Goal: Transaction & Acquisition: Purchase product/service

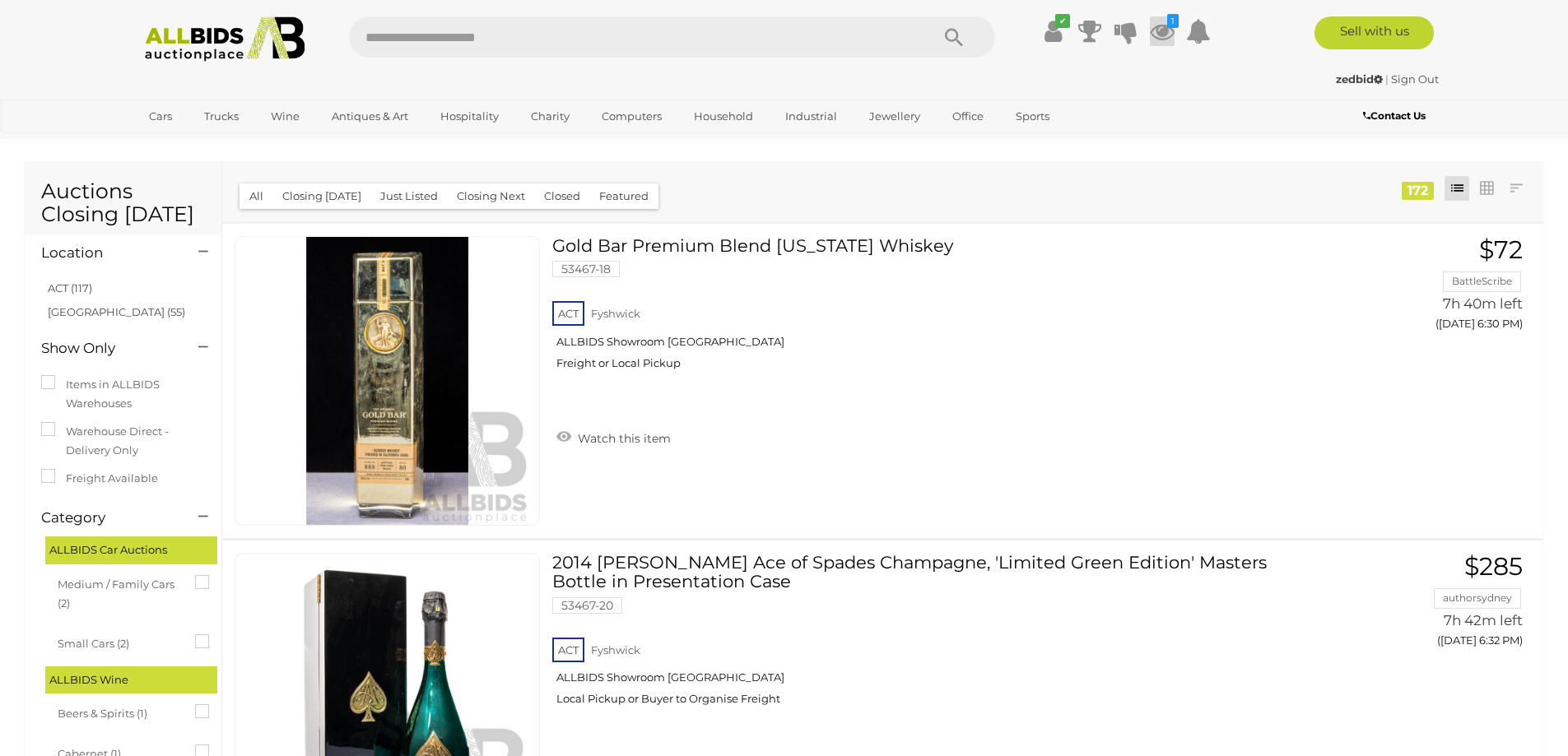
click at [1164, 32] on icon at bounding box center [1162, 31] width 25 height 30
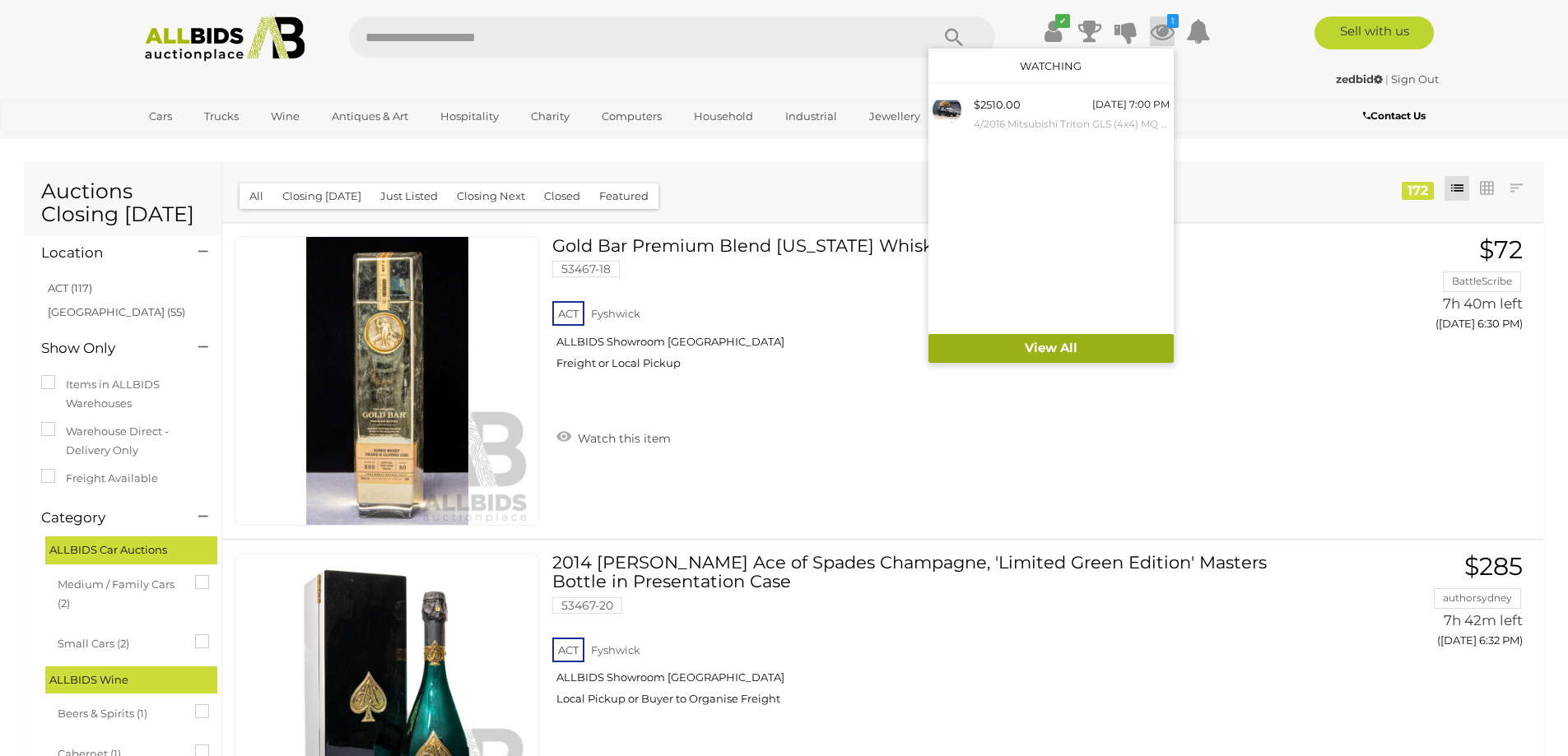
click at [1120, 354] on link "View All" at bounding box center [1051, 349] width 245 height 29
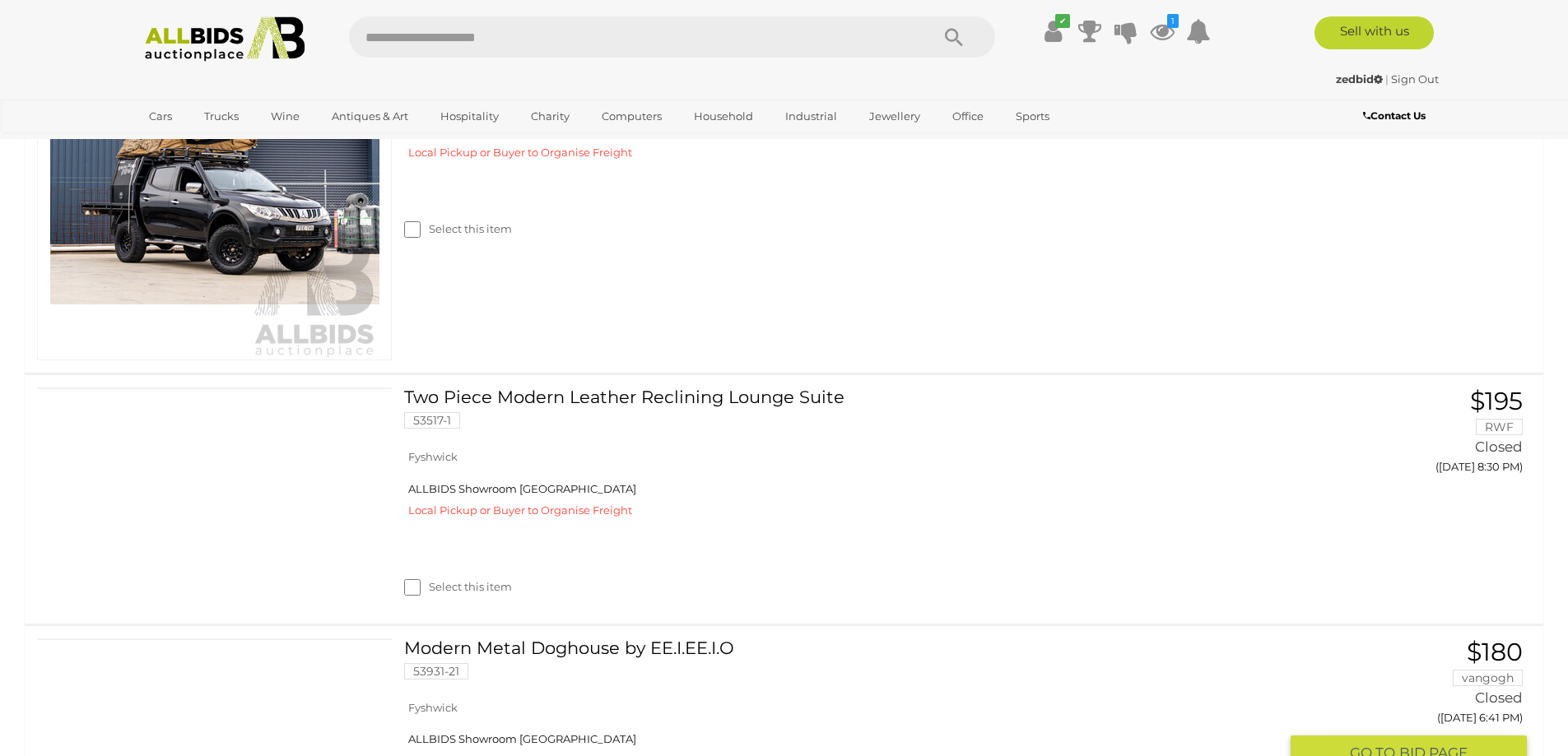
scroll to position [413, 0]
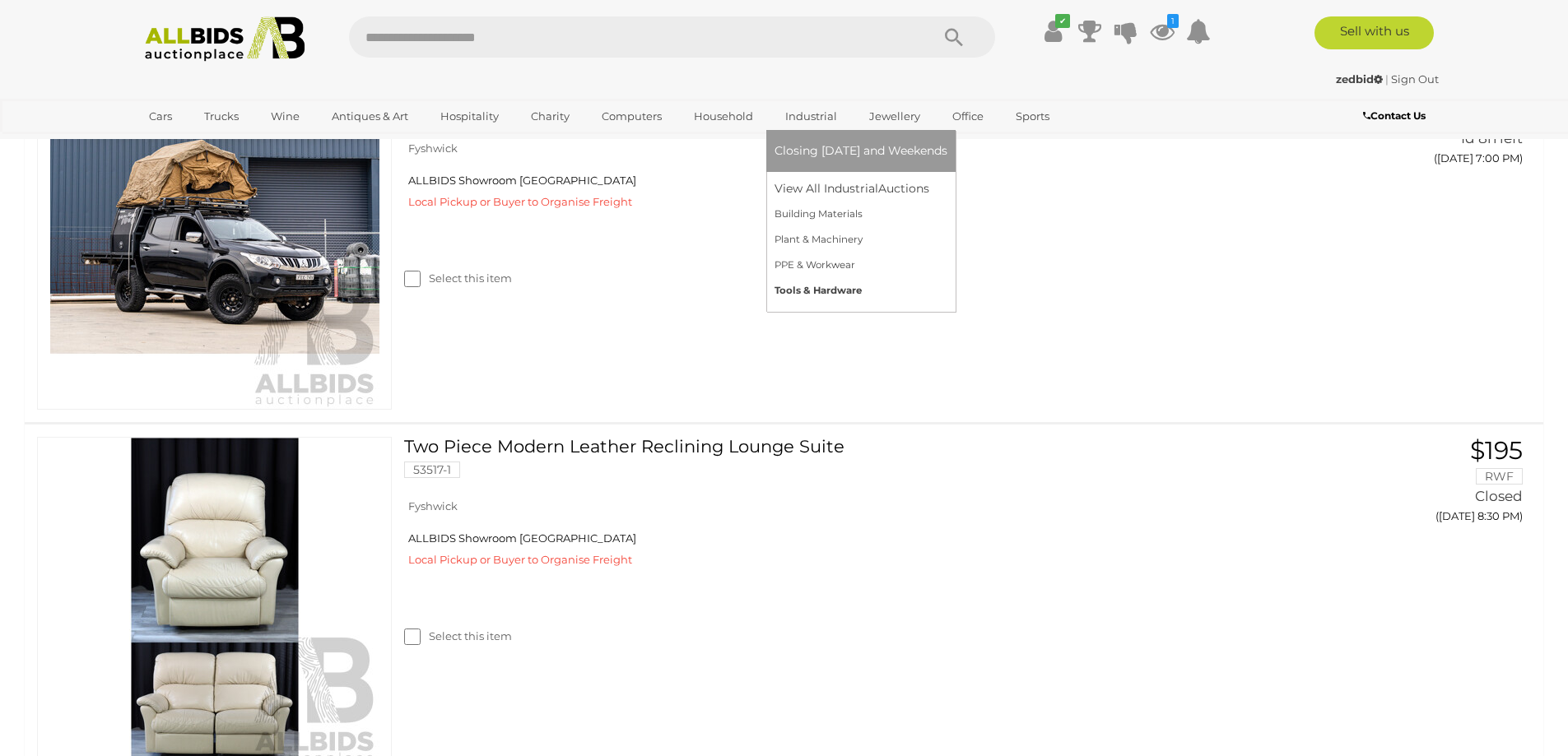
click at [833, 283] on link "Tools & Hardware" at bounding box center [862, 291] width 173 height 26
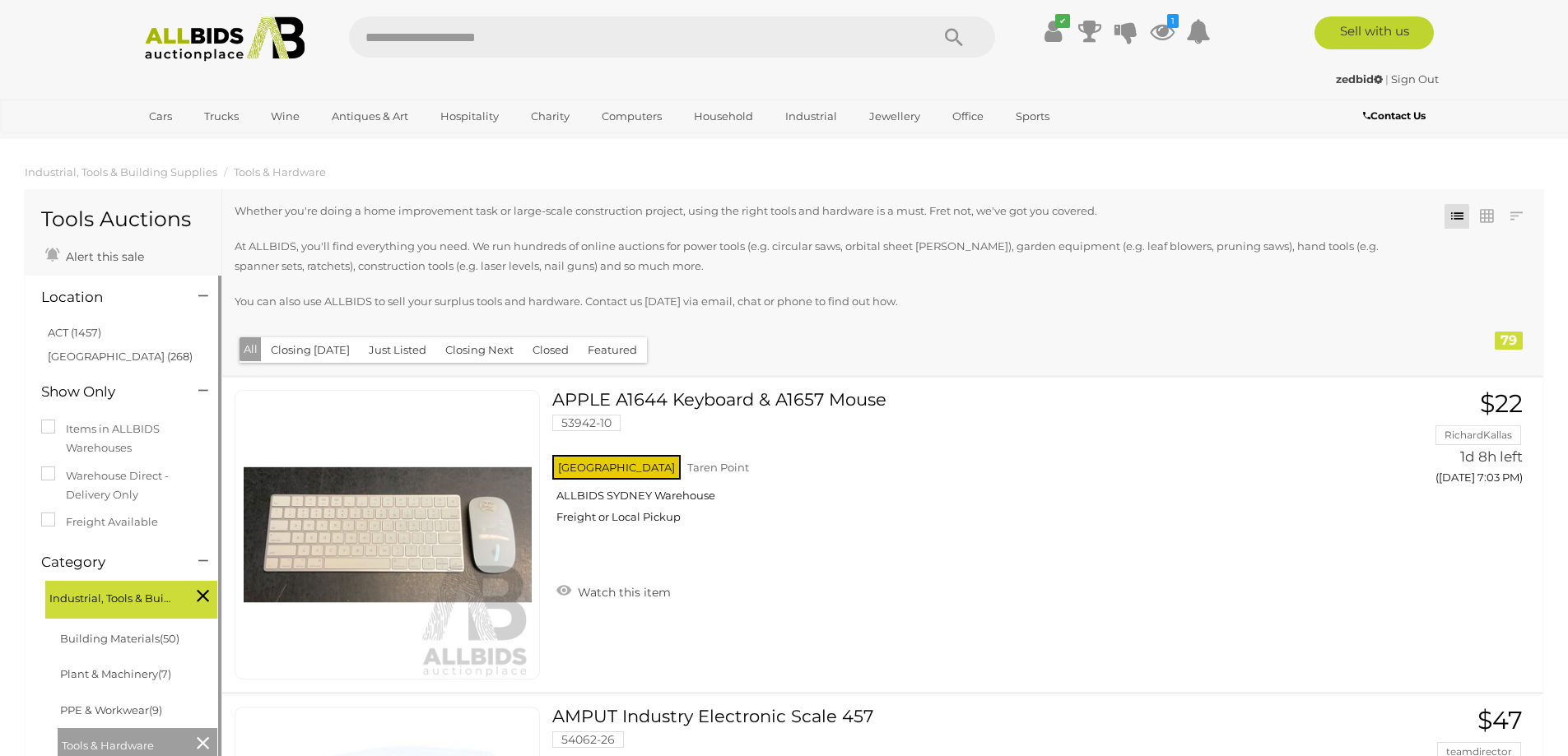
click at [74, 332] on link "ACT (1457)" at bounding box center [75, 332] width 53 height 13
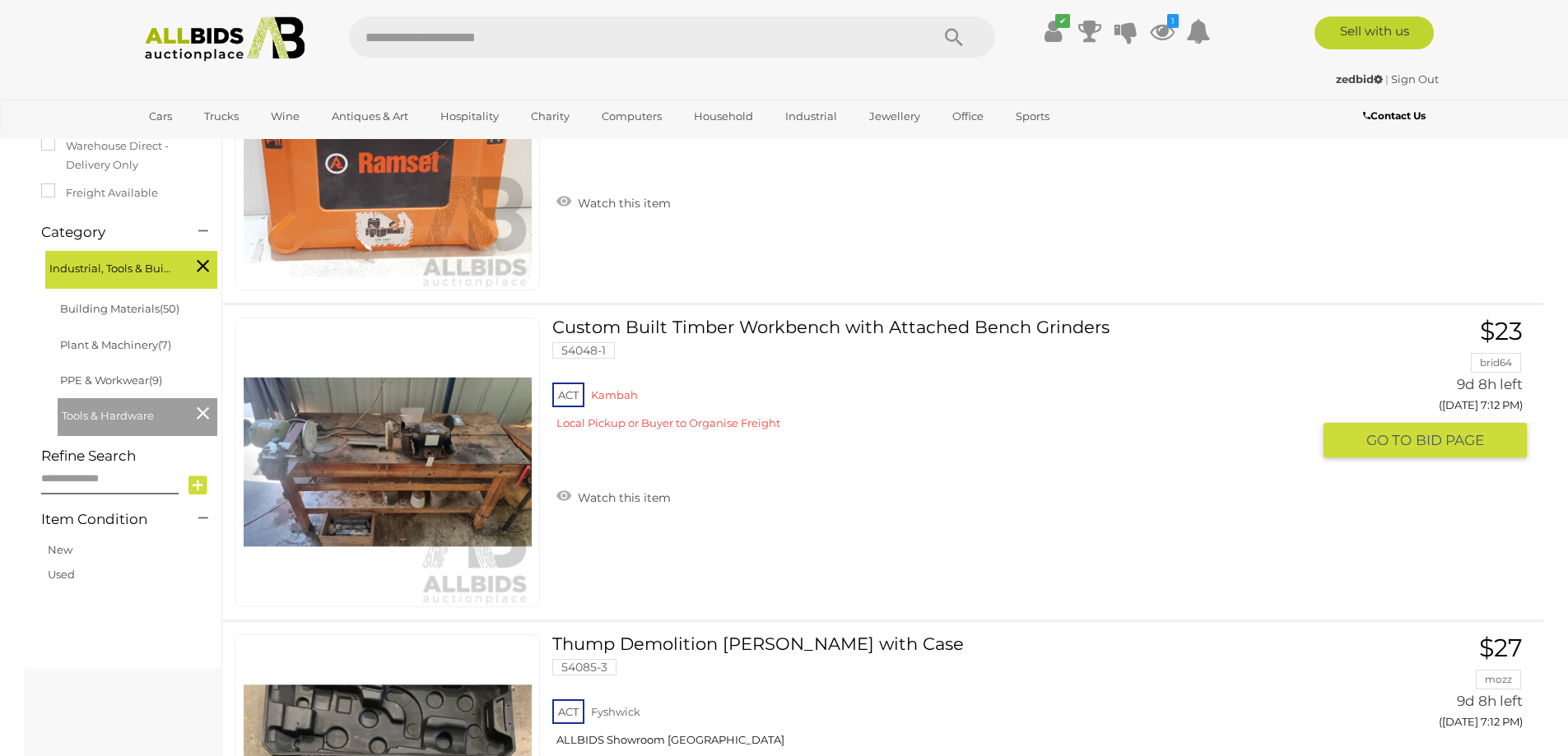
scroll to position [494, 0]
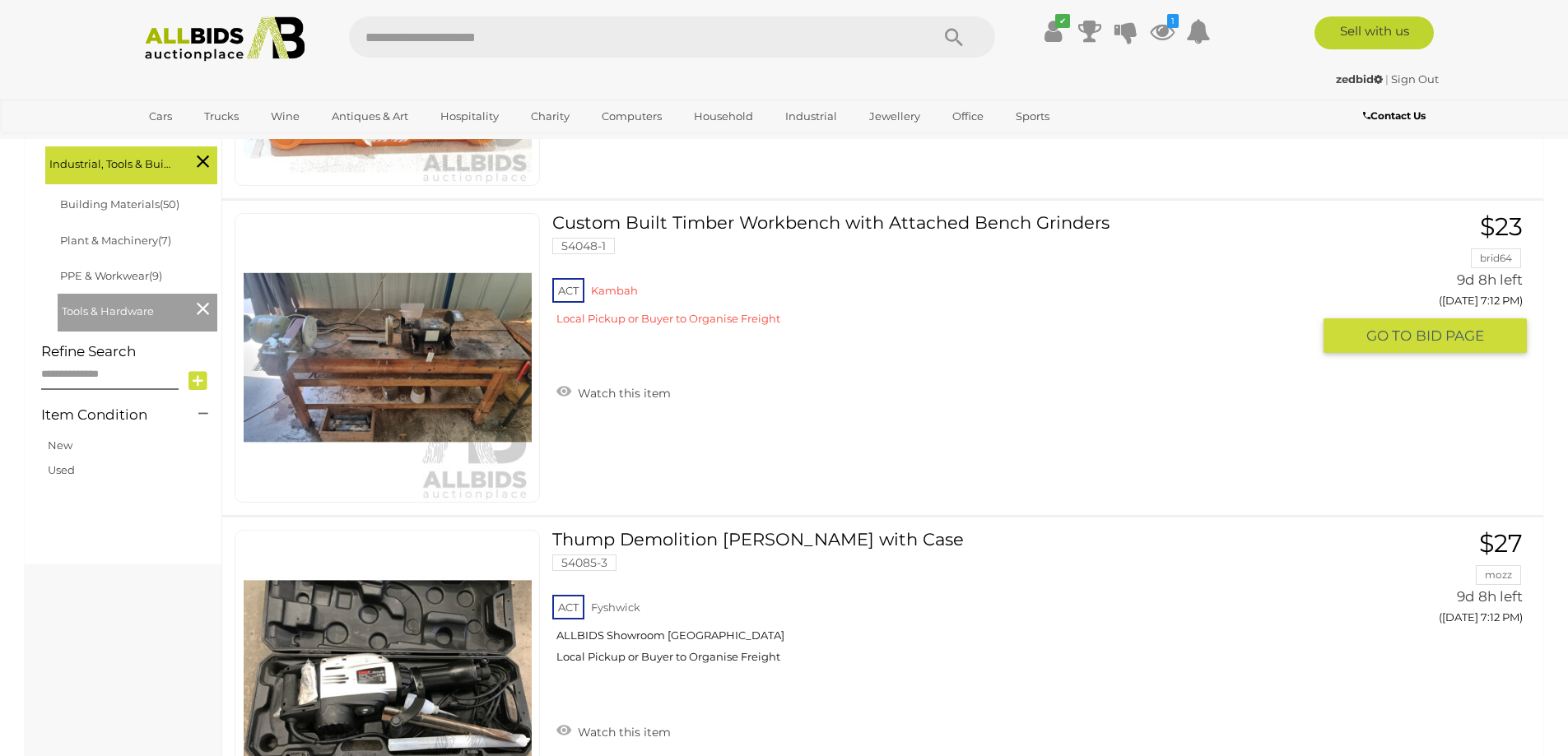
click at [487, 363] on img at bounding box center [387, 358] width 288 height 288
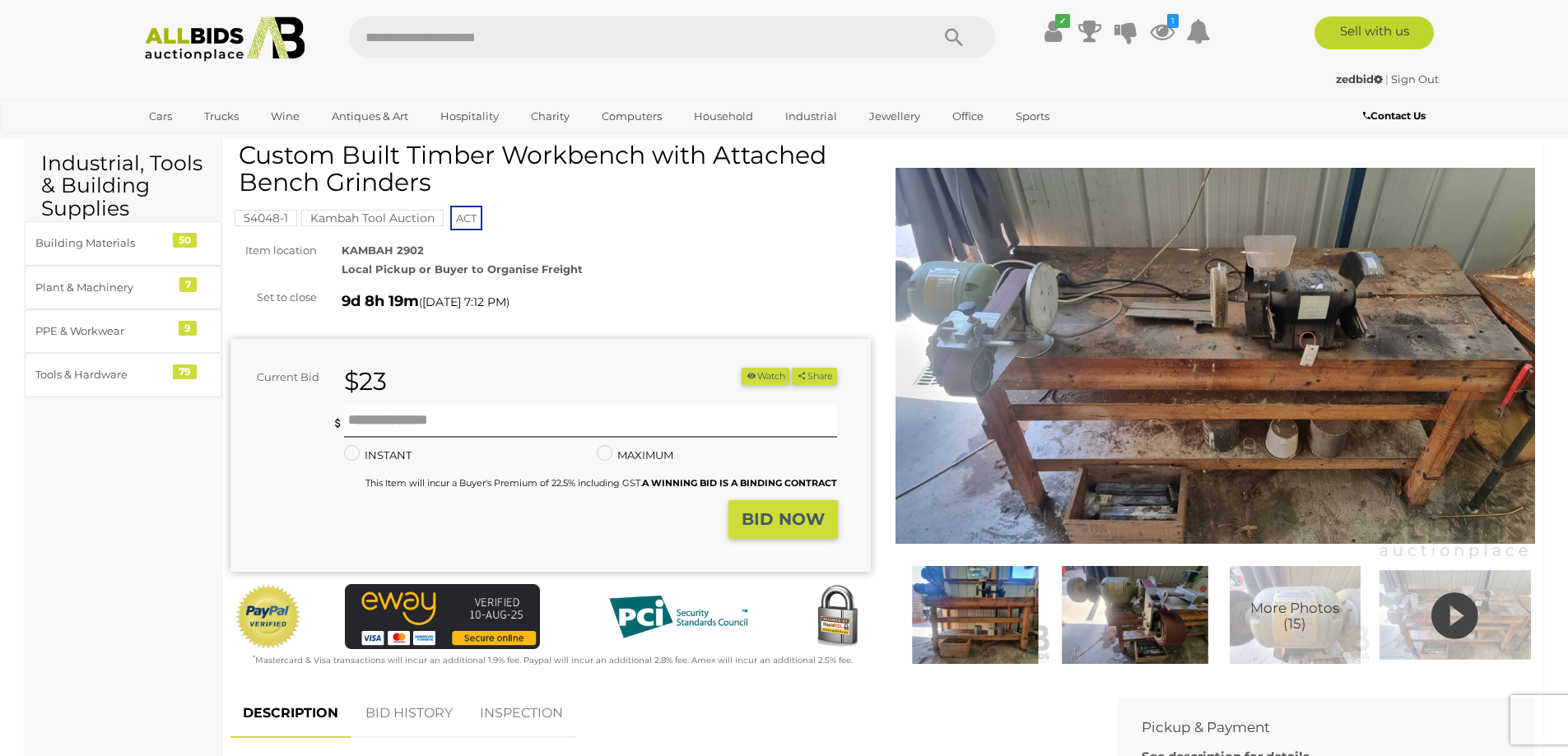
scroll to position [82, 0]
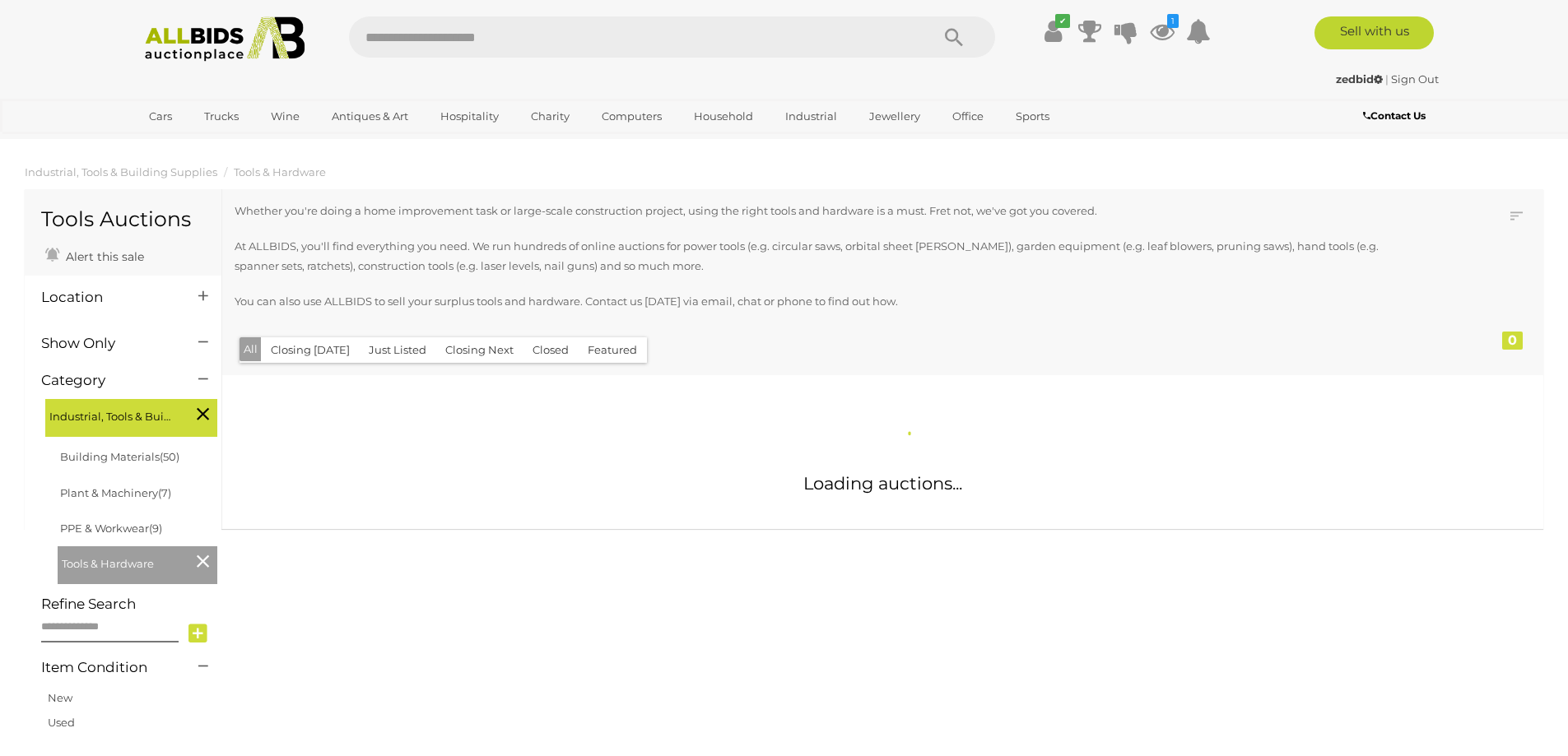
scroll to position [494, 0]
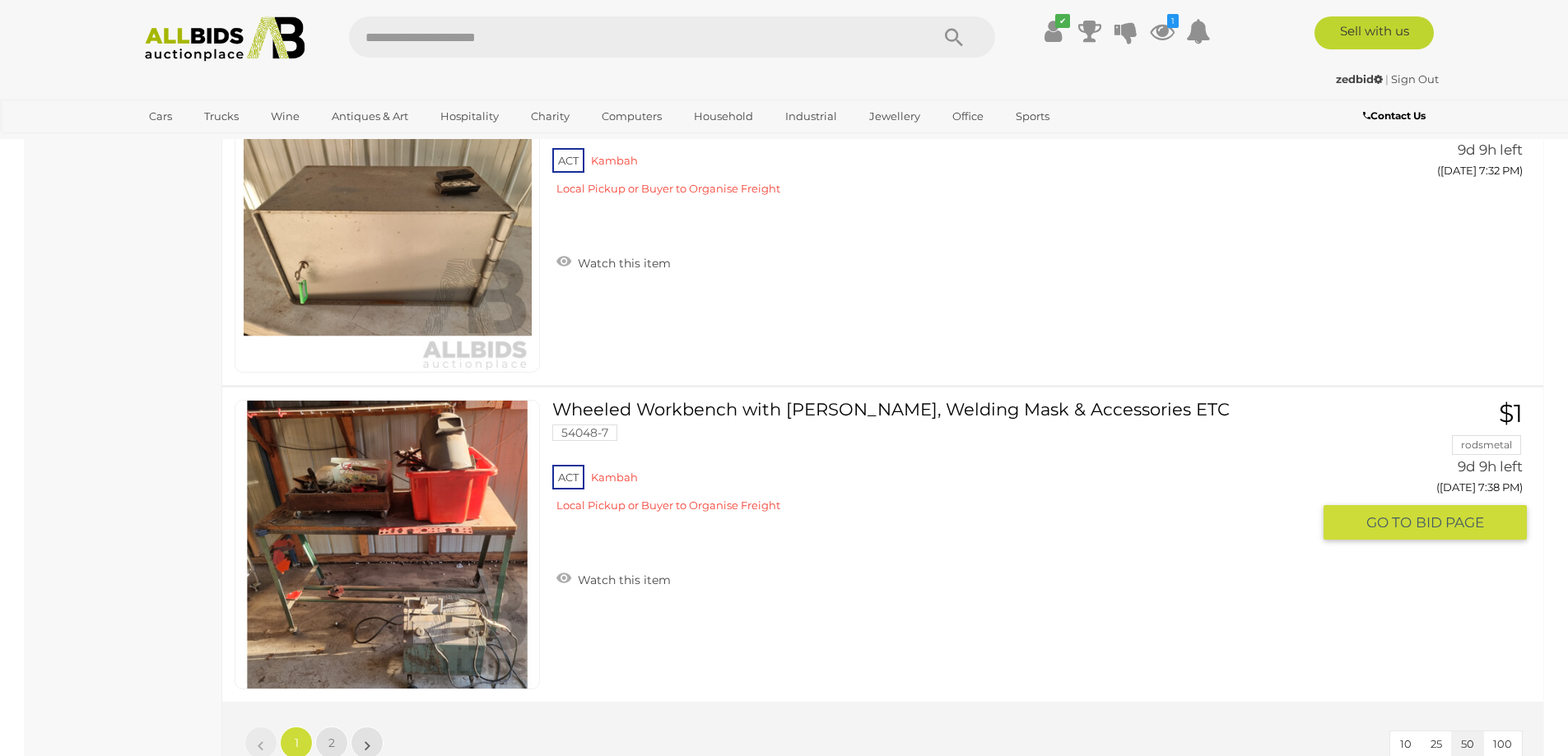
scroll to position [15708, 0]
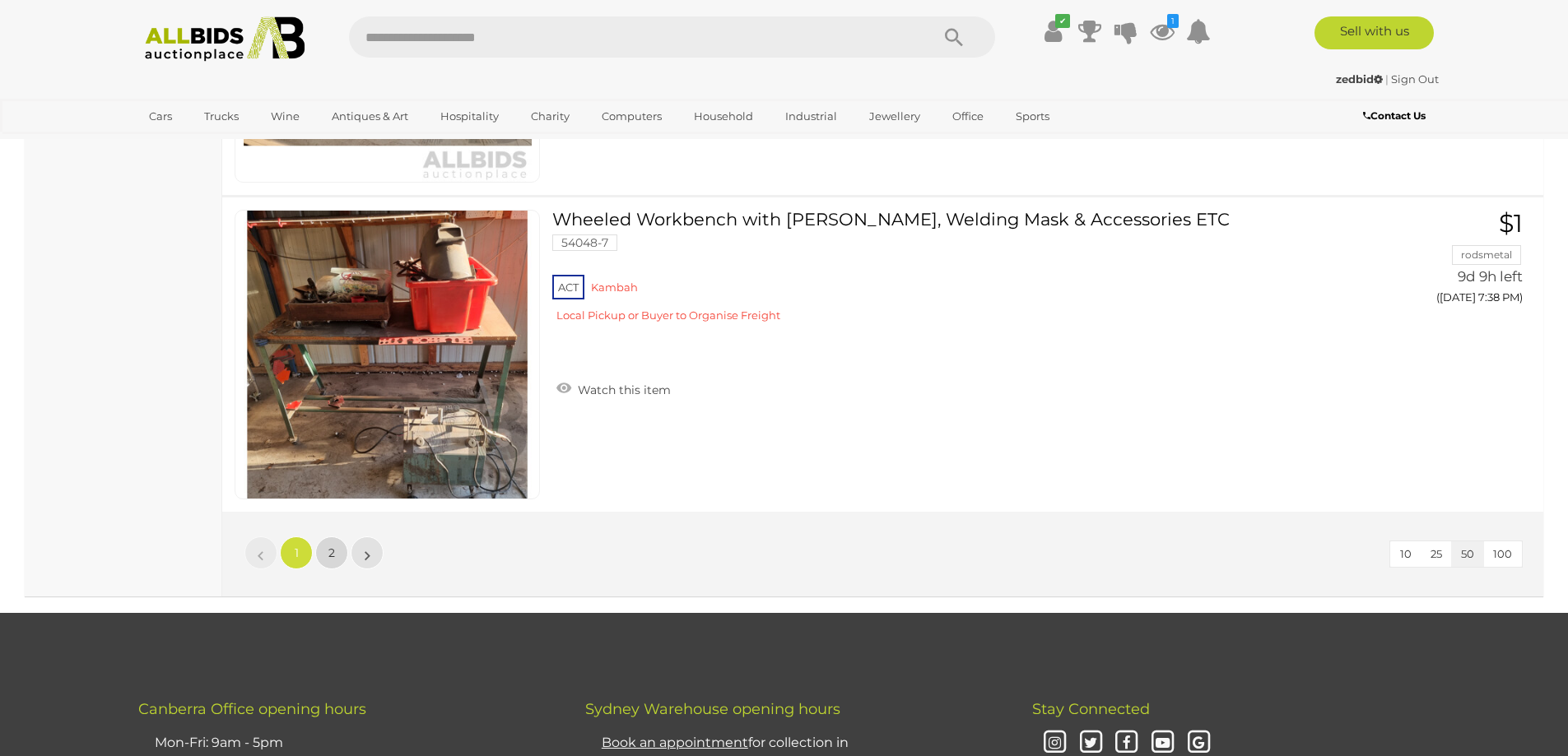
click at [328, 558] on span "2" at bounding box center [332, 553] width 7 height 15
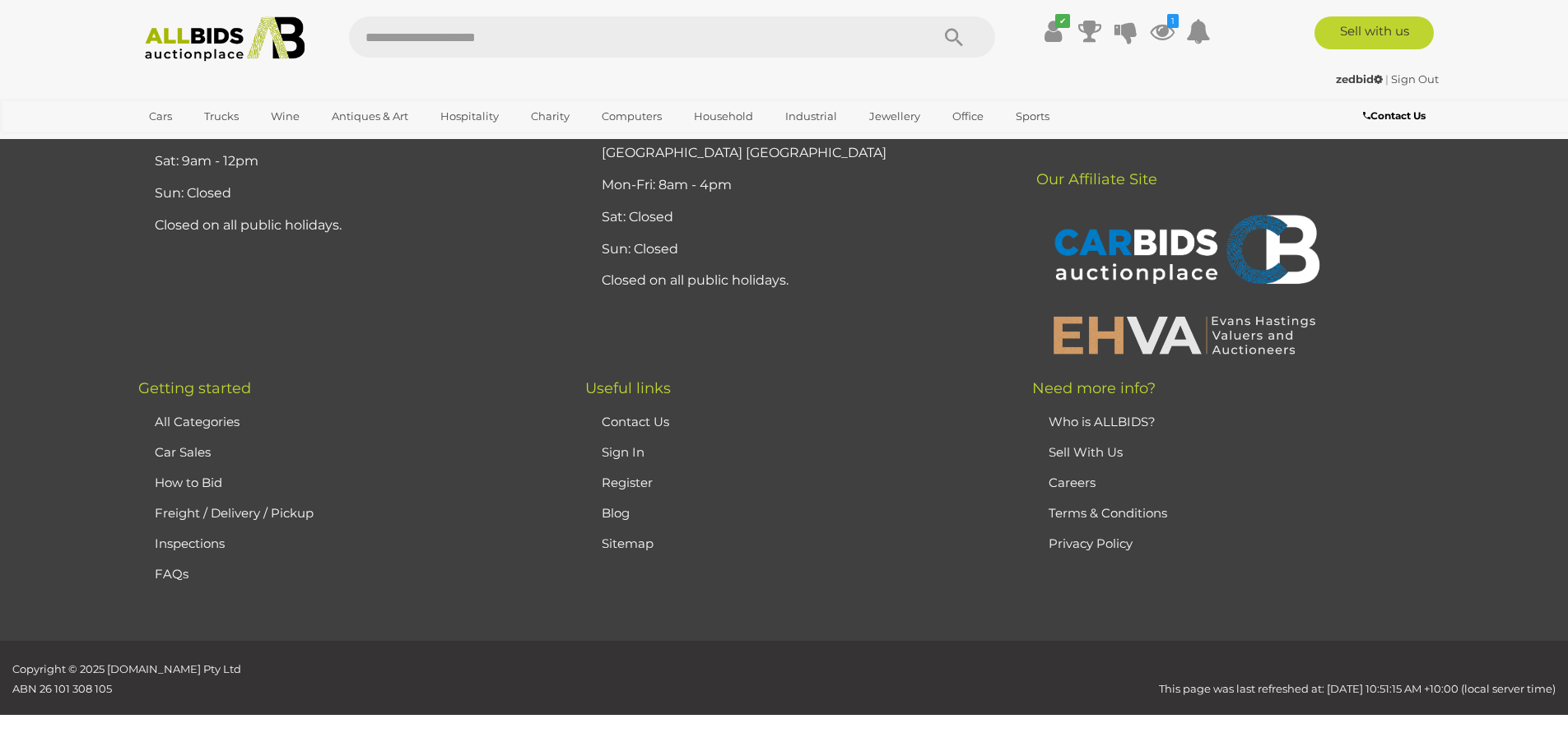
scroll to position [211, 0]
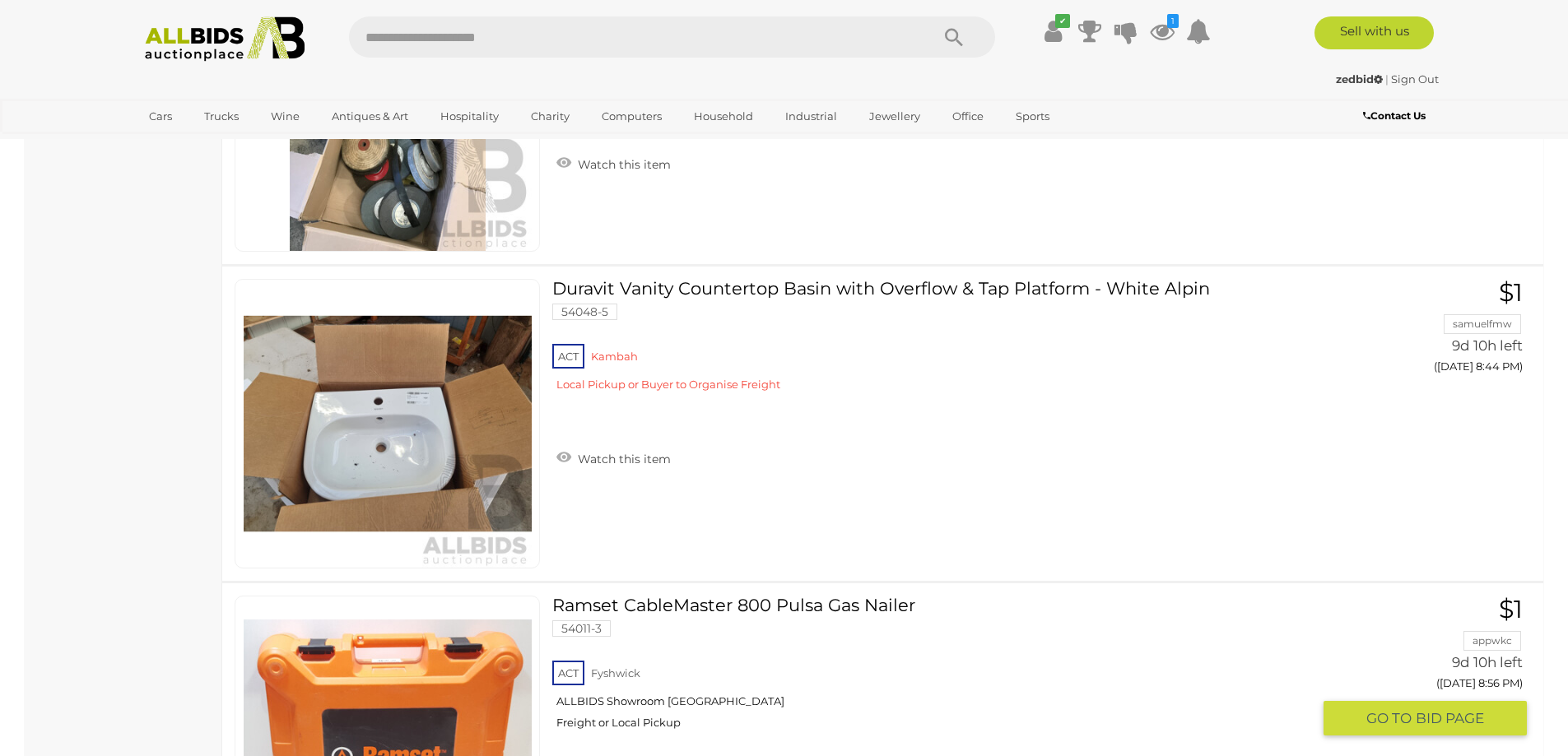
scroll to position [8030, 0]
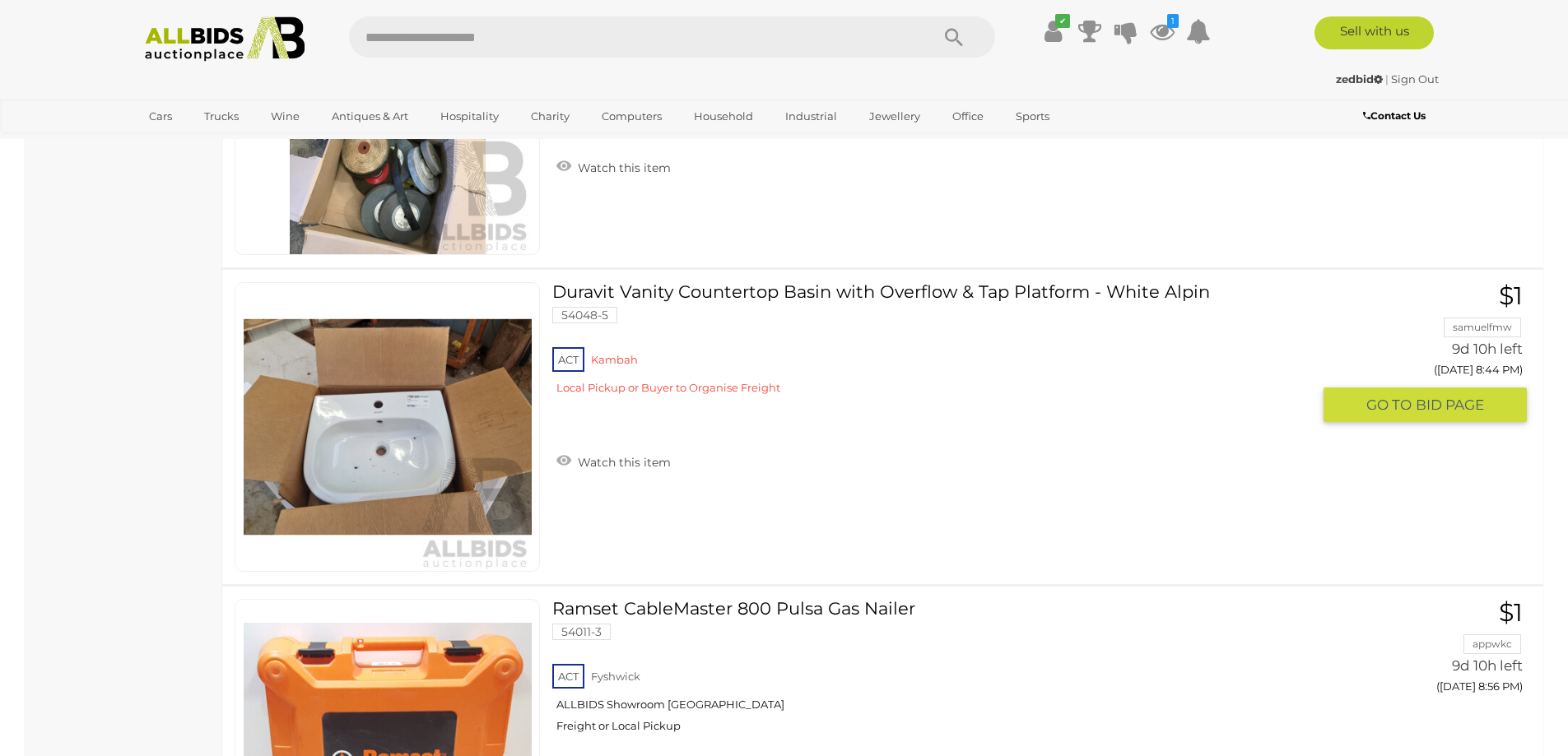
click at [460, 405] on link at bounding box center [387, 427] width 305 height 290
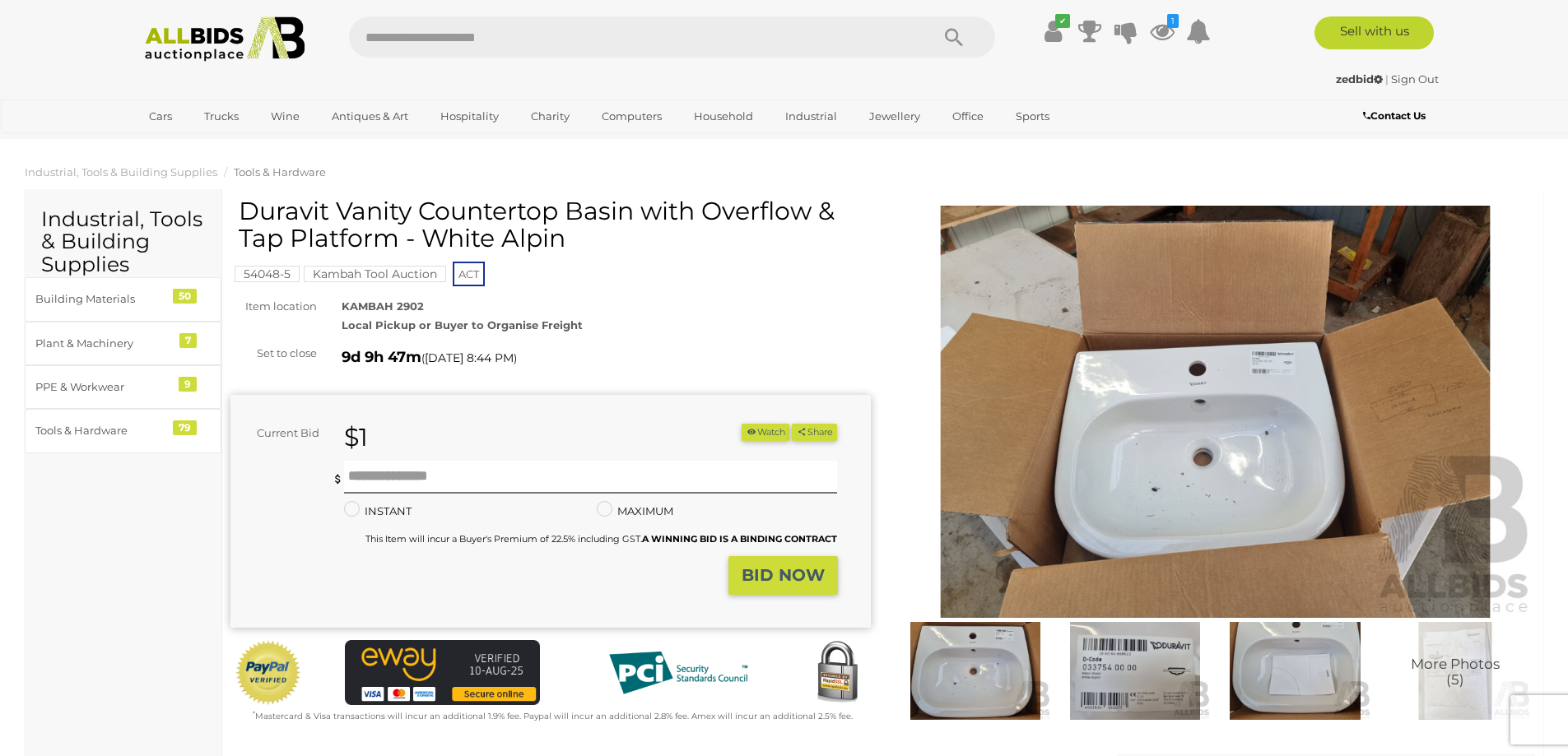
click at [1119, 411] on img at bounding box center [1216, 411] width 640 height 412
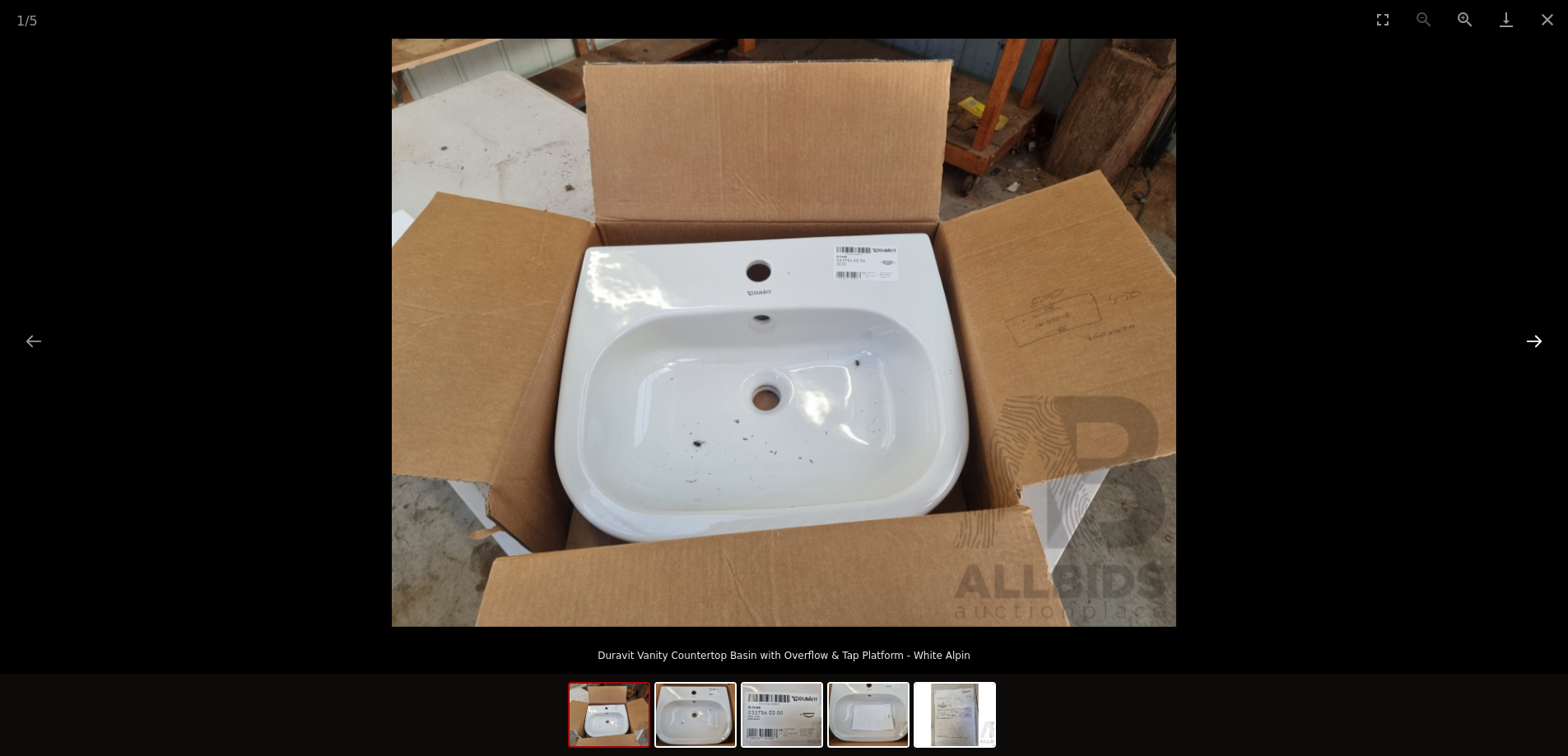
click at [1541, 345] on button "Next slide" at bounding box center [1535, 340] width 34 height 32
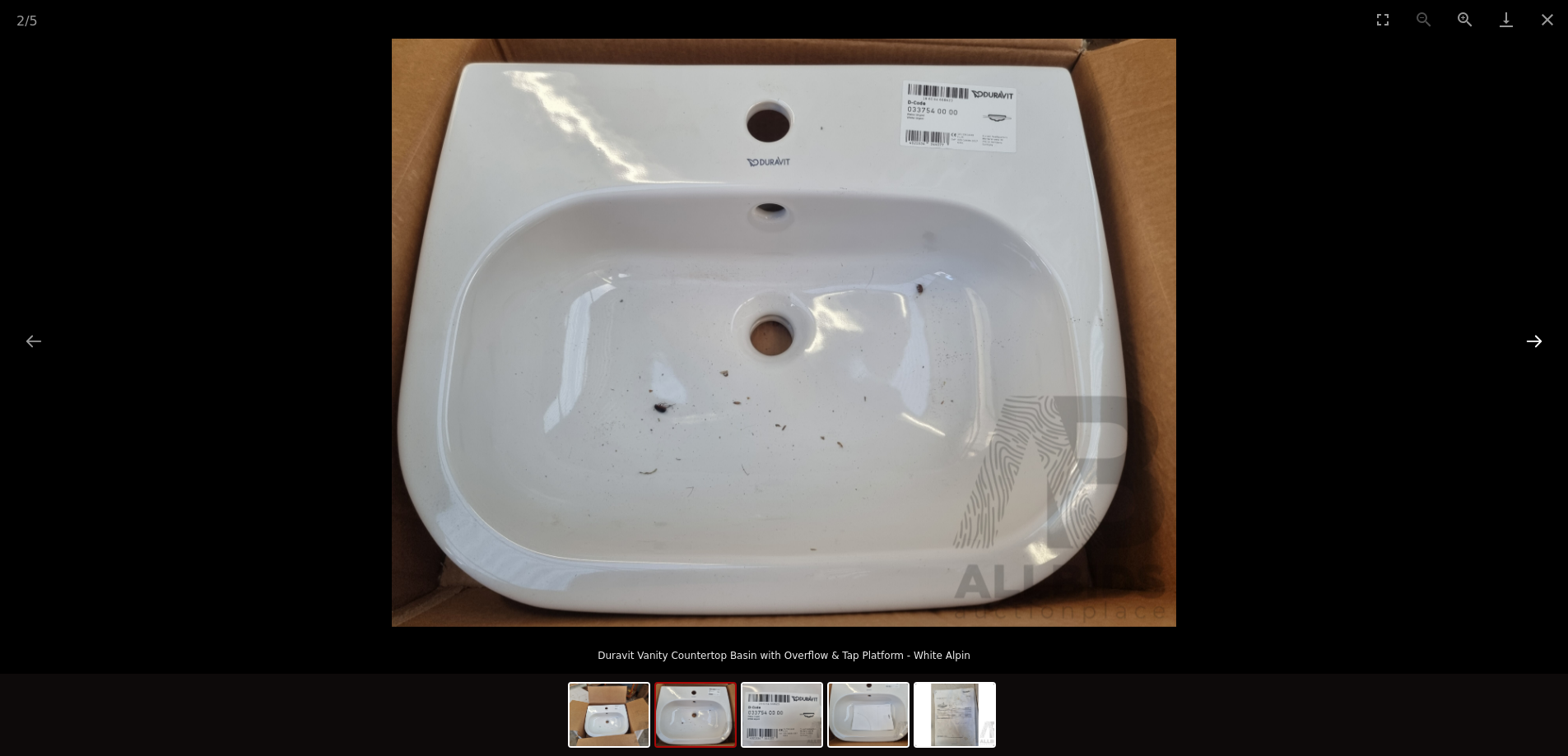
click at [1541, 345] on button "Next slide" at bounding box center [1535, 340] width 34 height 32
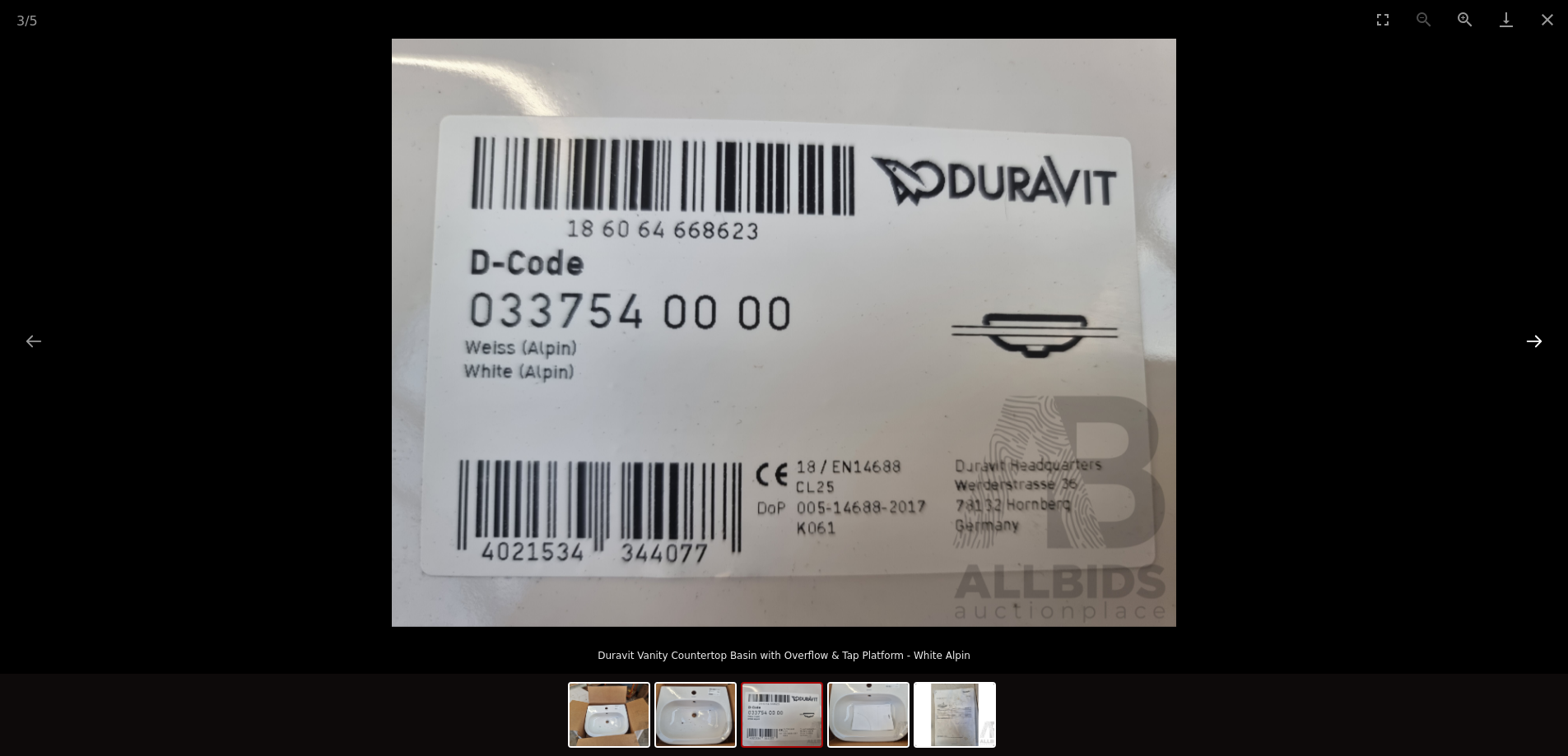
click at [1541, 345] on button "Next slide" at bounding box center [1535, 340] width 34 height 32
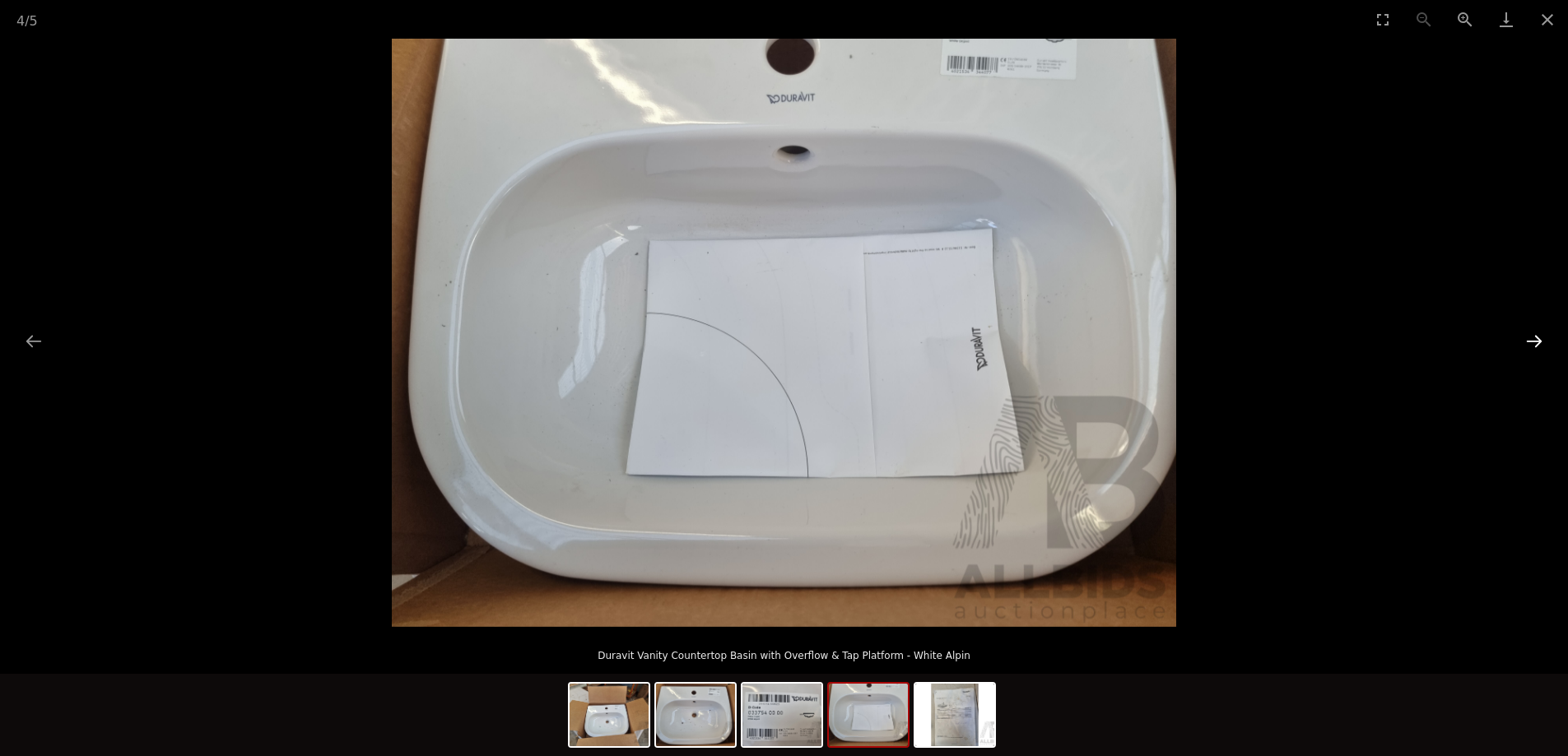
click at [1541, 345] on button "Next slide" at bounding box center [1535, 340] width 34 height 32
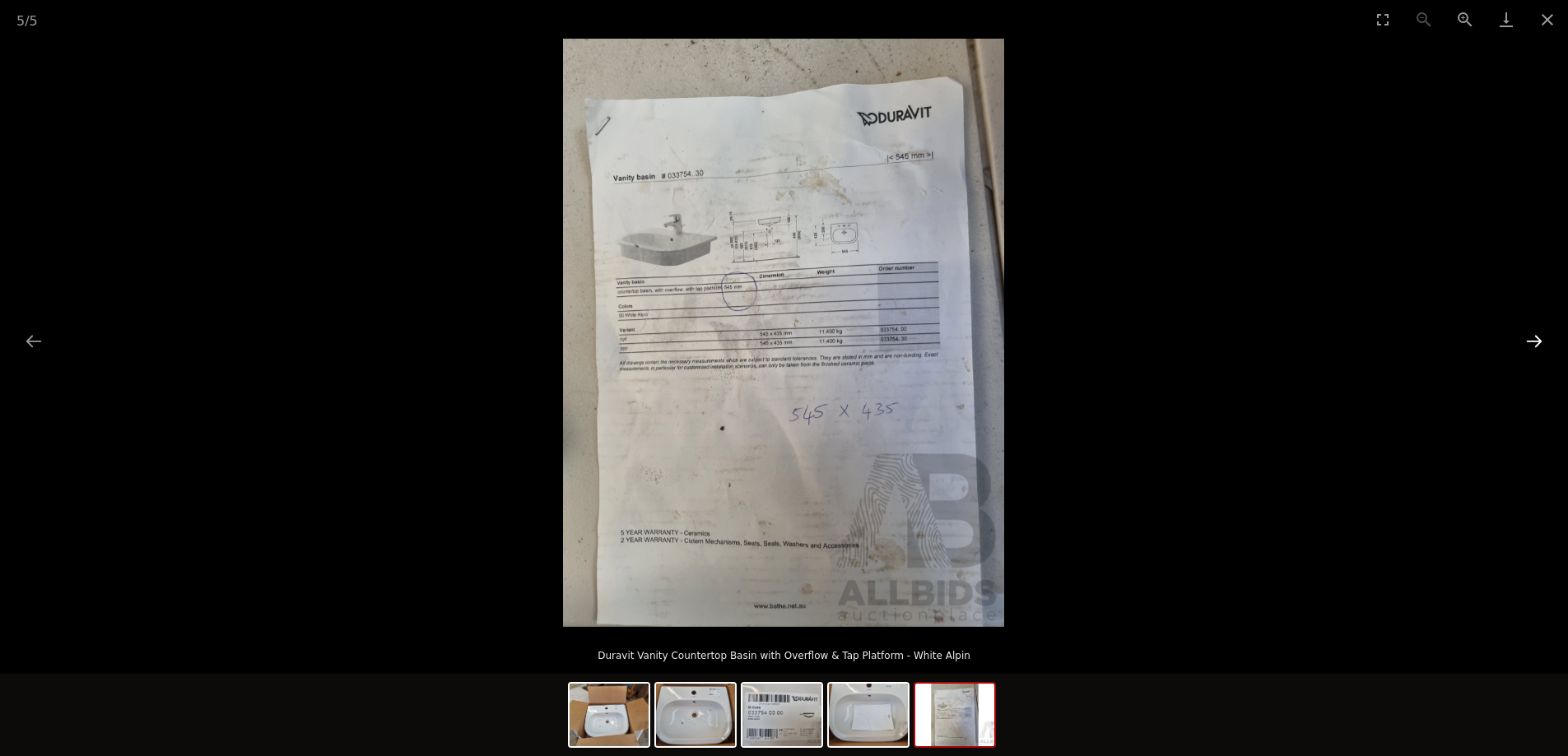
click at [1523, 331] on button "Next slide" at bounding box center [1535, 340] width 34 height 32
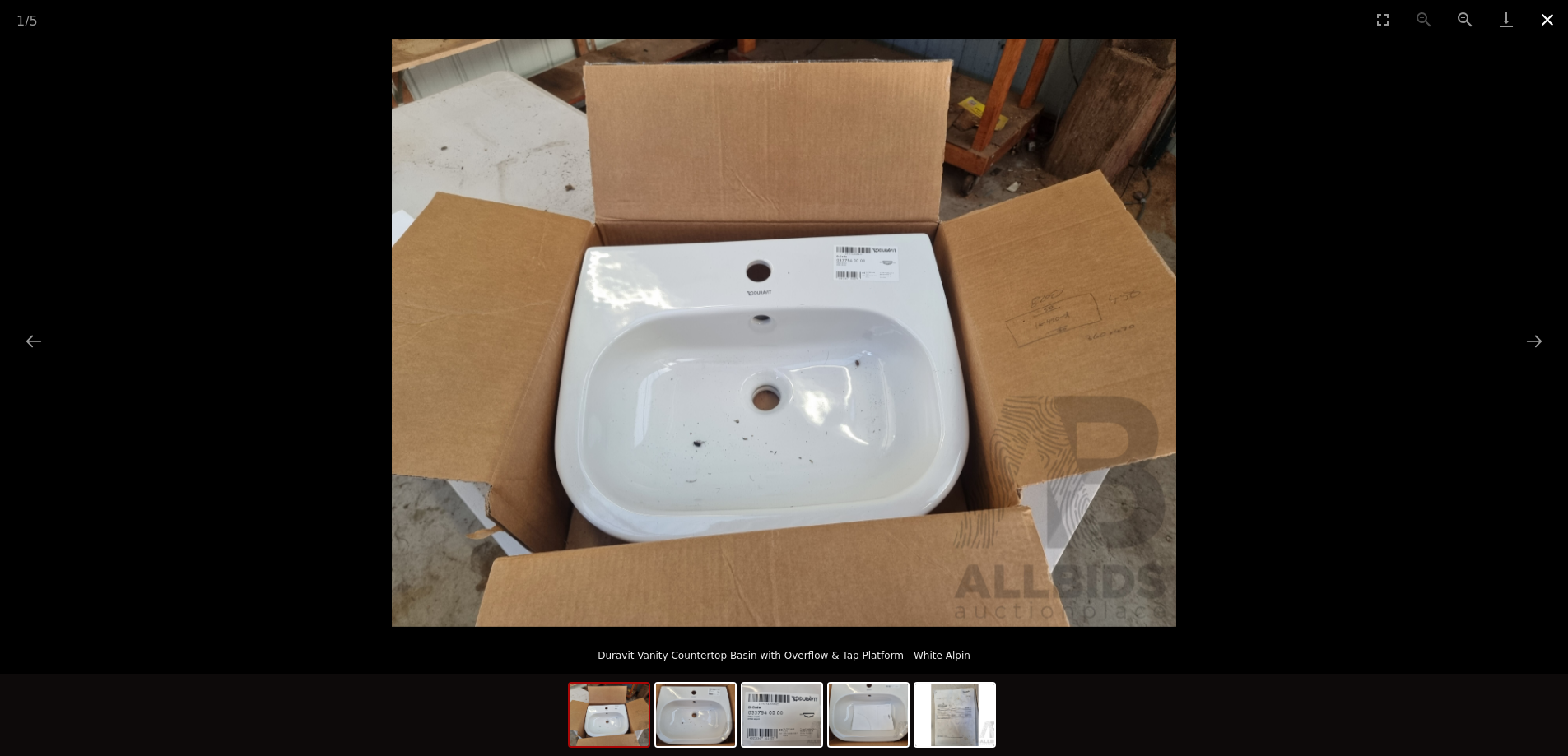
click at [1552, 17] on button "Close gallery" at bounding box center [1547, 19] width 41 height 39
